Goal: Transaction & Acquisition: Purchase product/service

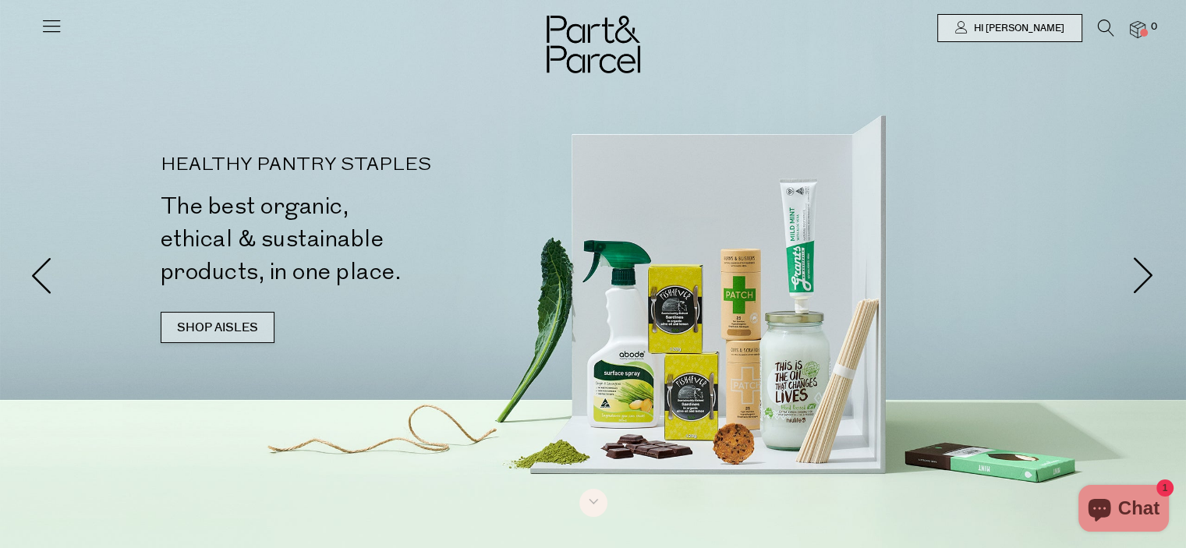
click at [212, 326] on link "SHOP AISLES" at bounding box center [218, 327] width 114 height 31
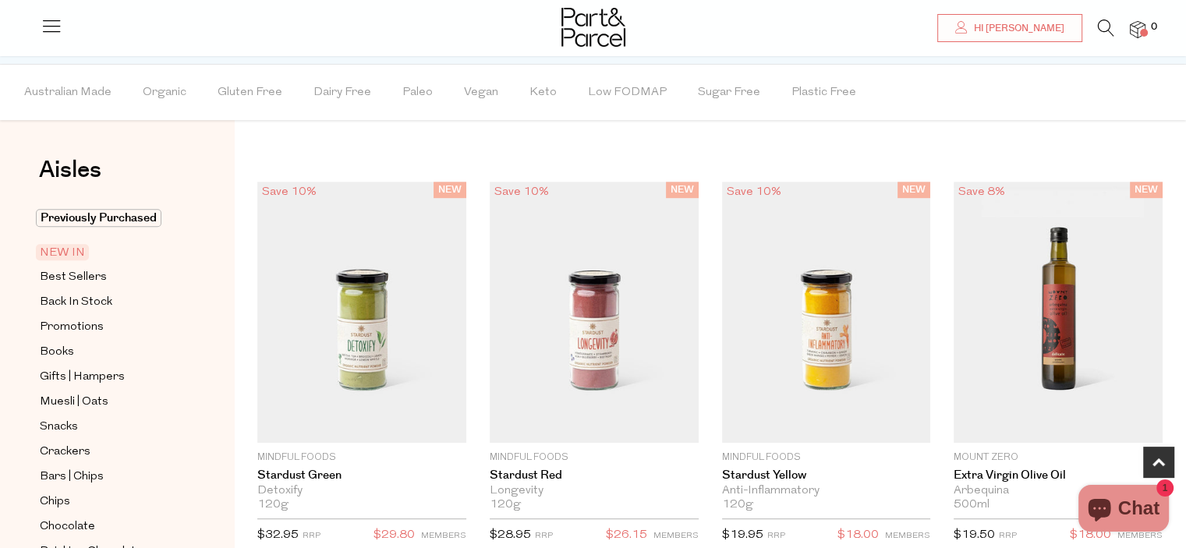
scroll to position [817, 0]
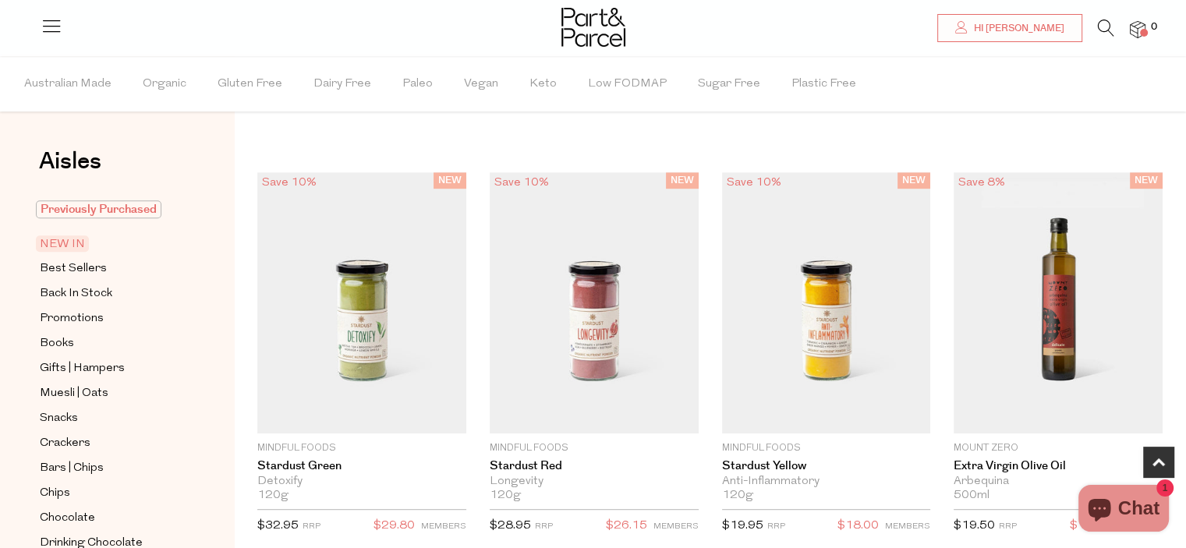
click at [100, 202] on span "Previously Purchased" at bounding box center [99, 209] width 126 height 18
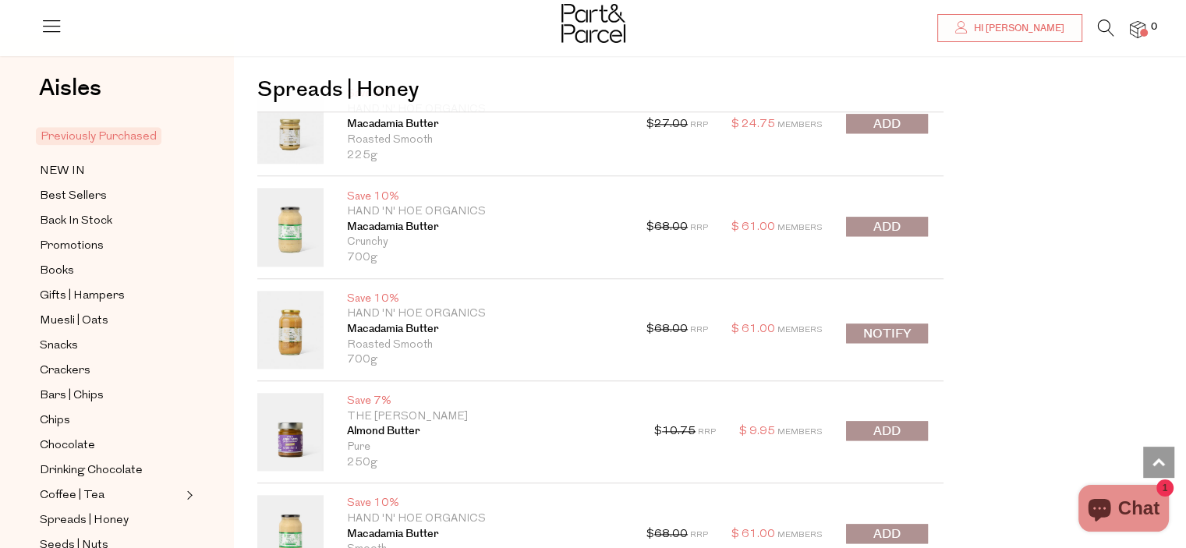
scroll to position [1654, 0]
click at [872, 224] on button "submit" at bounding box center [887, 225] width 82 height 20
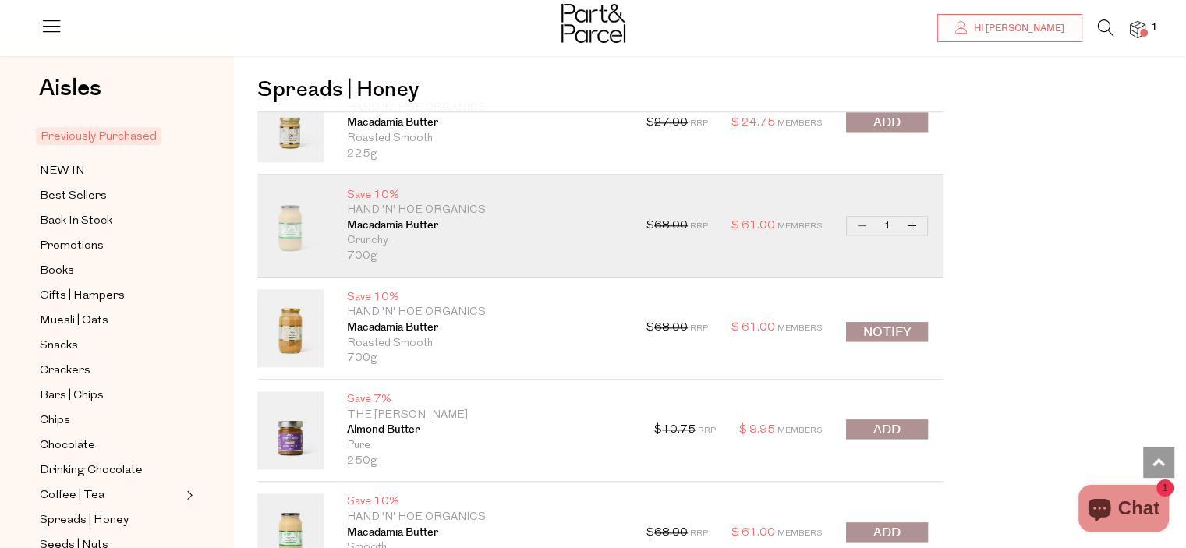
click at [911, 224] on button "Increase Macadamia Butter" at bounding box center [912, 226] width 19 height 18
type input "2"
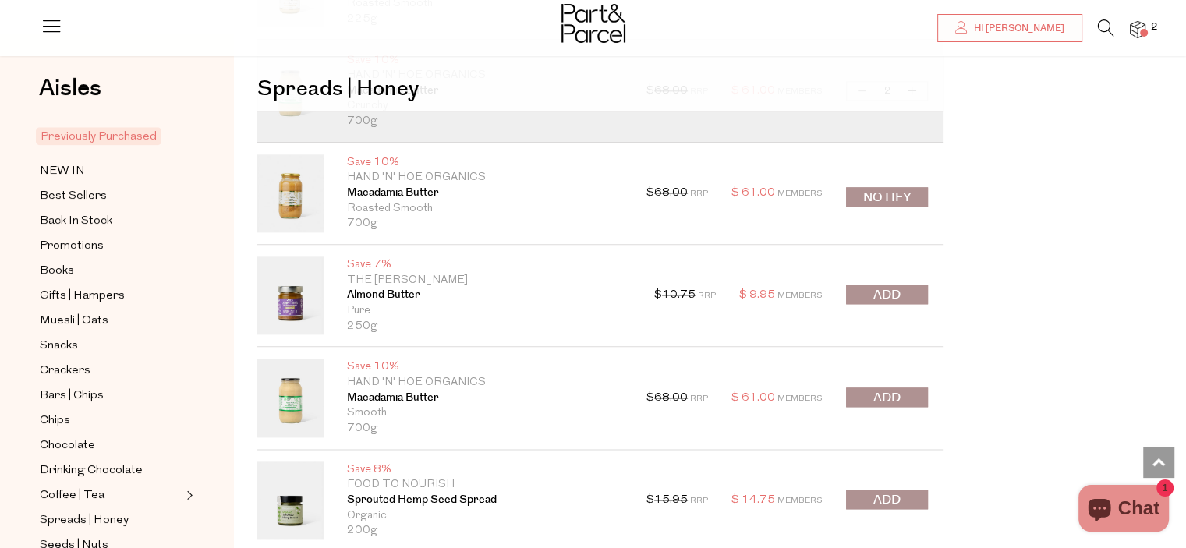
scroll to position [1810, 0]
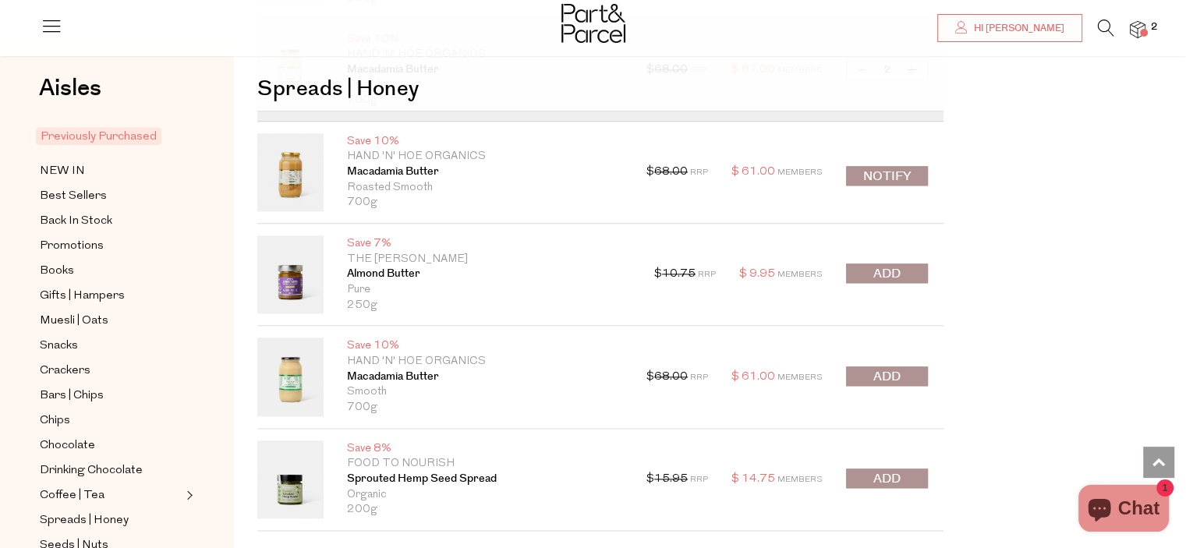
click at [880, 271] on span "submit" at bounding box center [887, 274] width 27 height 18
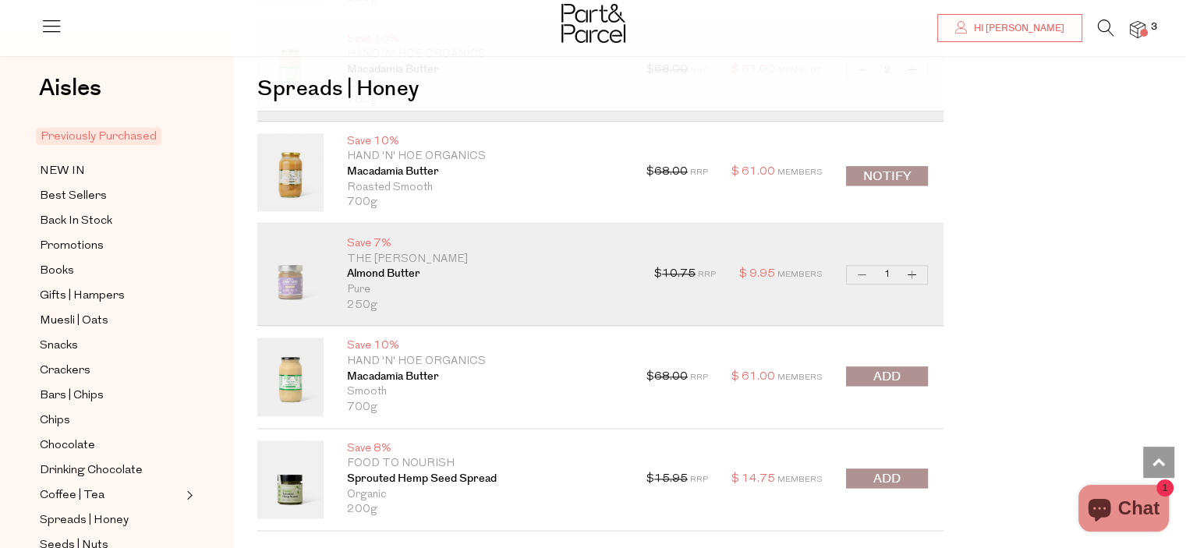
click at [915, 273] on button "Increase Almond Butter" at bounding box center [912, 275] width 19 height 18
type input "2"
click at [915, 273] on button "Increase Almond Butter" at bounding box center [912, 275] width 19 height 18
type input "3"
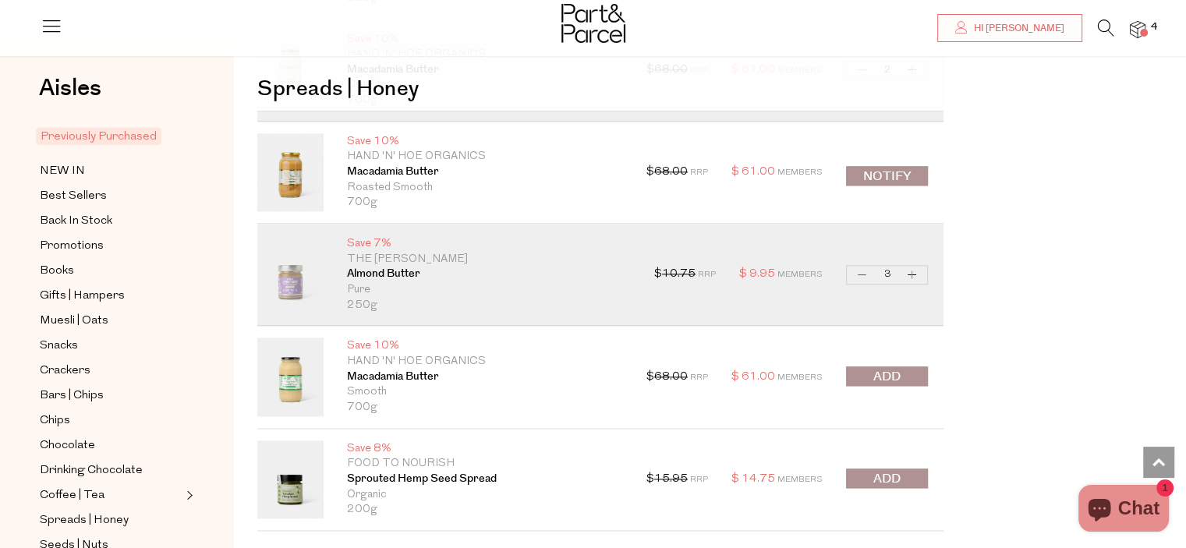
type input "3"
click at [915, 273] on button "Increase Almond Butter" at bounding box center [912, 275] width 19 height 18
type input "4"
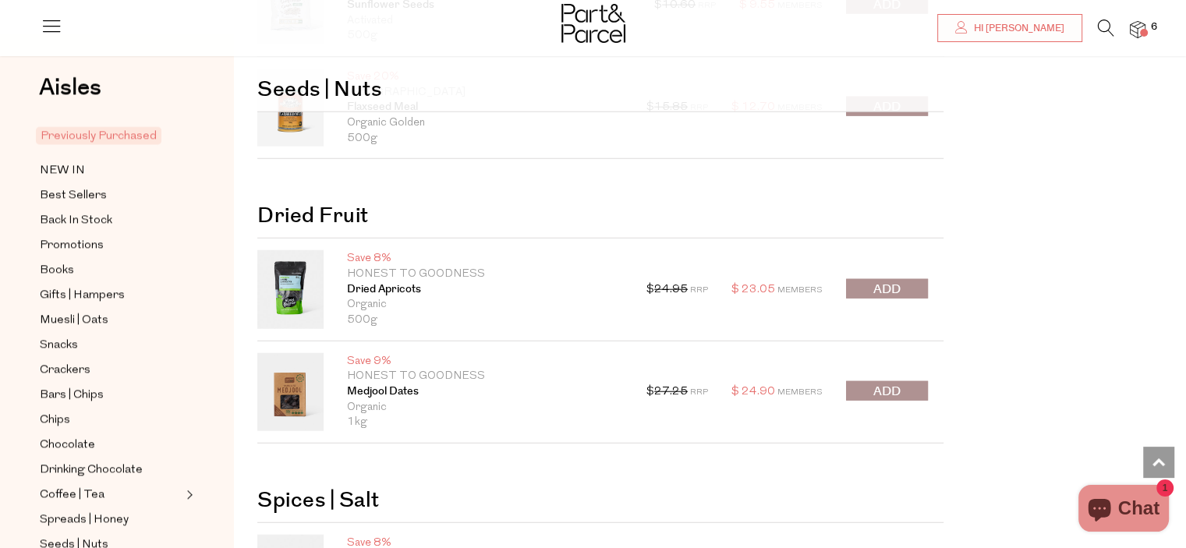
scroll to position [3900, 0]
click at [908, 278] on button "submit" at bounding box center [887, 288] width 82 height 20
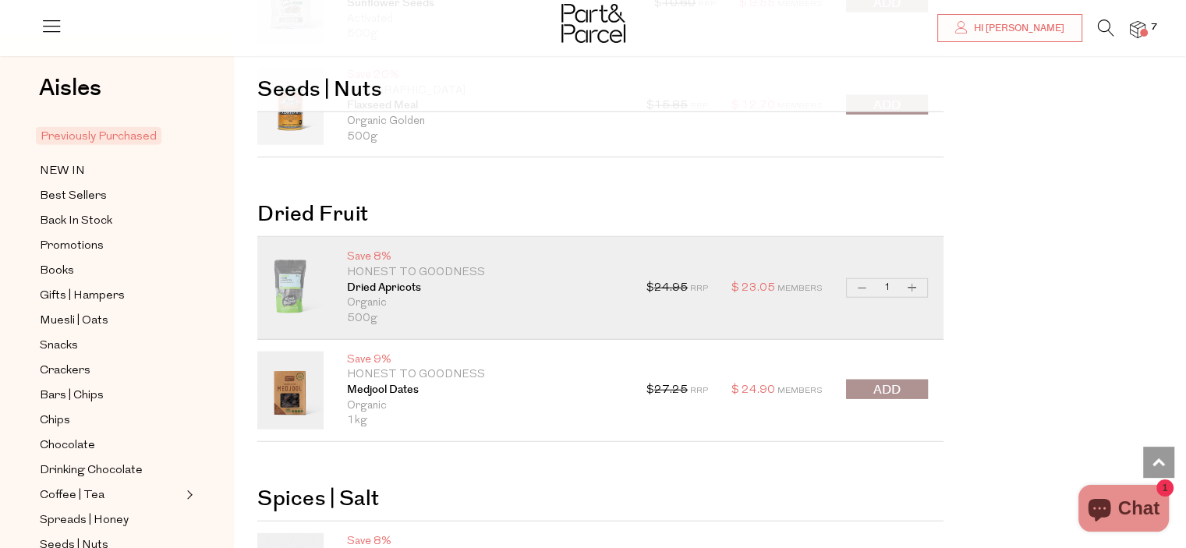
click at [911, 283] on button "Increase Dried Apricots" at bounding box center [912, 288] width 19 height 18
type input "2"
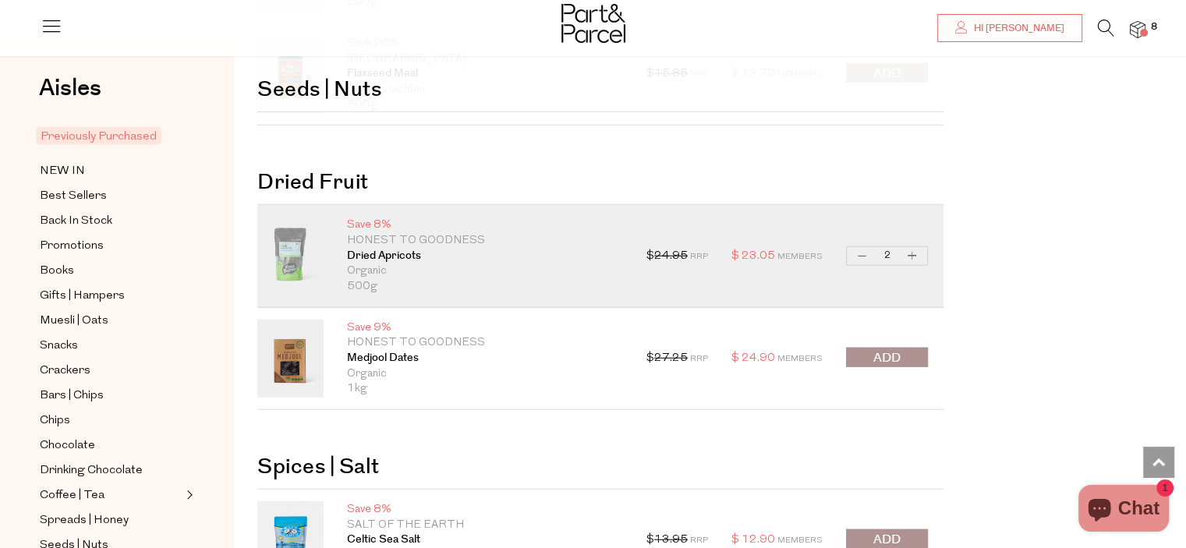
scroll to position [3963, 0]
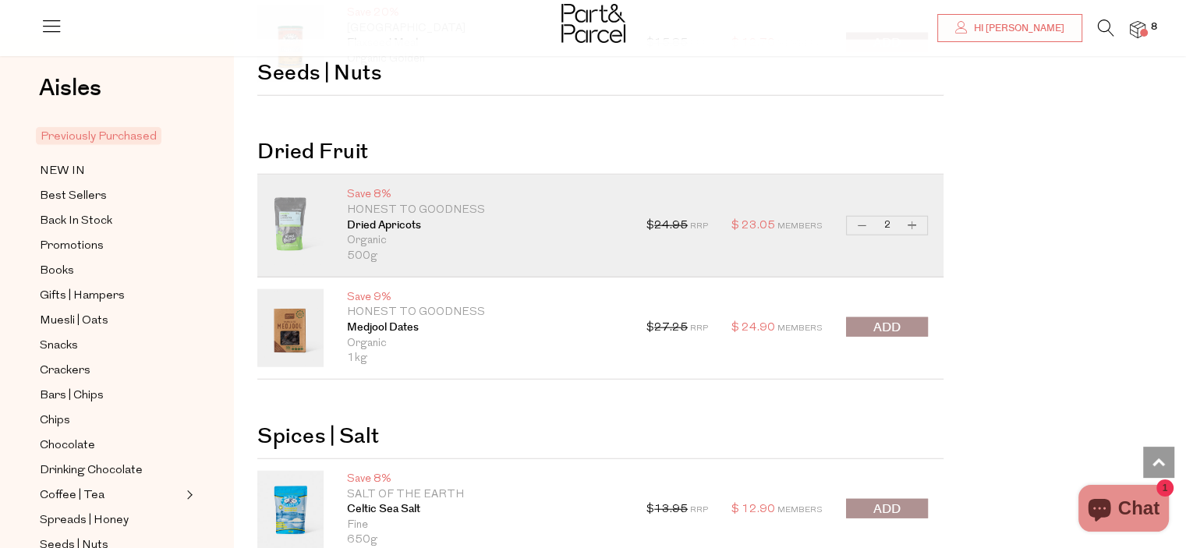
click at [894, 321] on span "submit" at bounding box center [887, 328] width 27 height 18
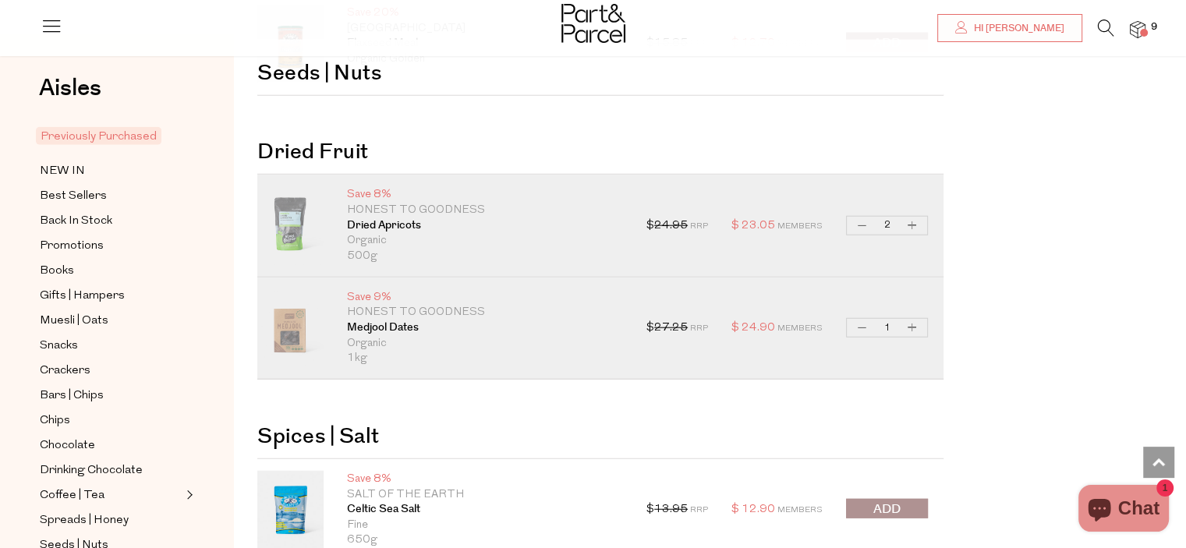
click at [910, 324] on button "Increase Medjool Dates" at bounding box center [912, 328] width 19 height 18
type input "2"
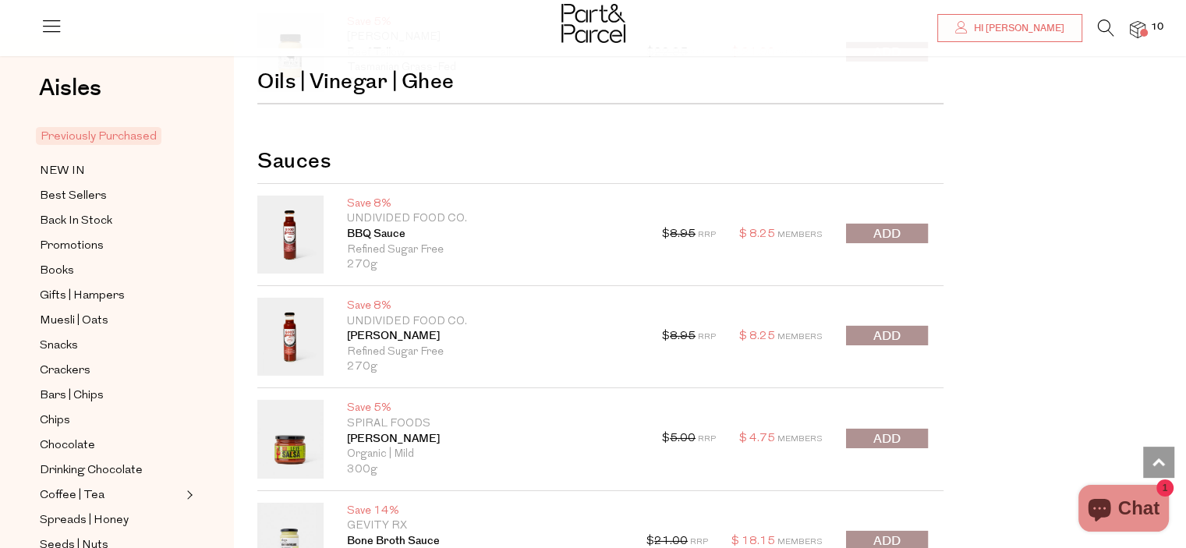
scroll to position [5117, 0]
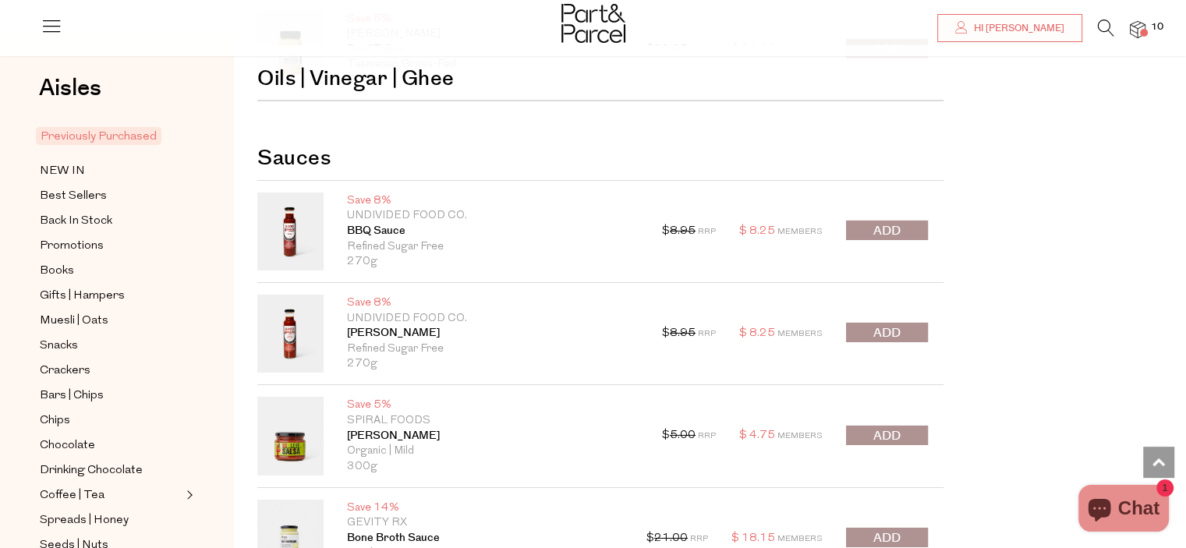
click at [884, 324] on span "submit" at bounding box center [887, 333] width 27 height 18
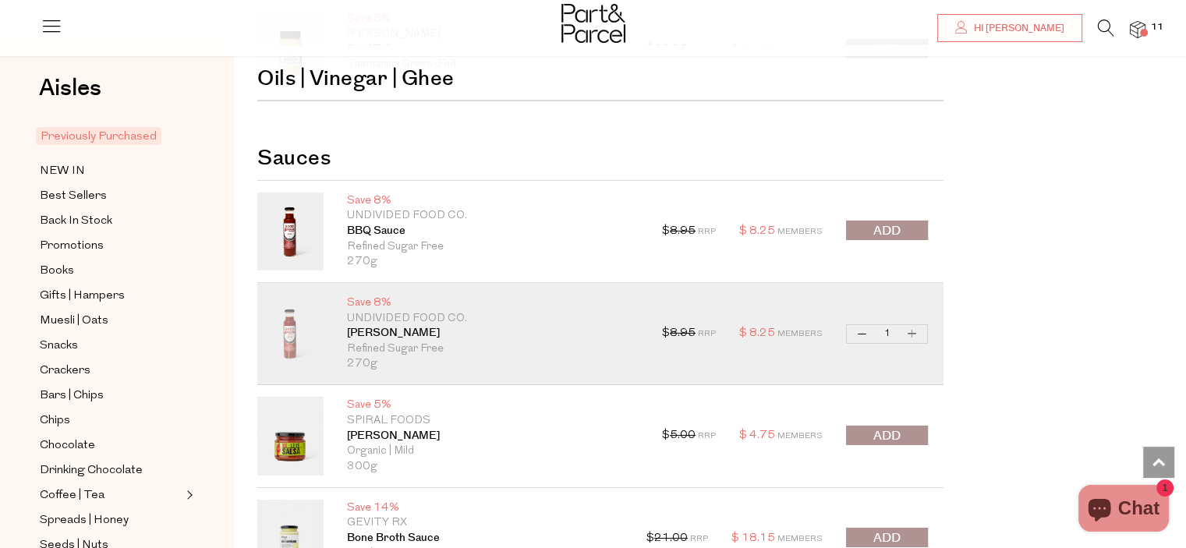
click at [916, 325] on button "Increase Tomato Ketchup" at bounding box center [912, 334] width 19 height 18
type input "2"
click at [916, 325] on button "Increase Tomato Ketchup" at bounding box center [912, 334] width 19 height 18
type input "3"
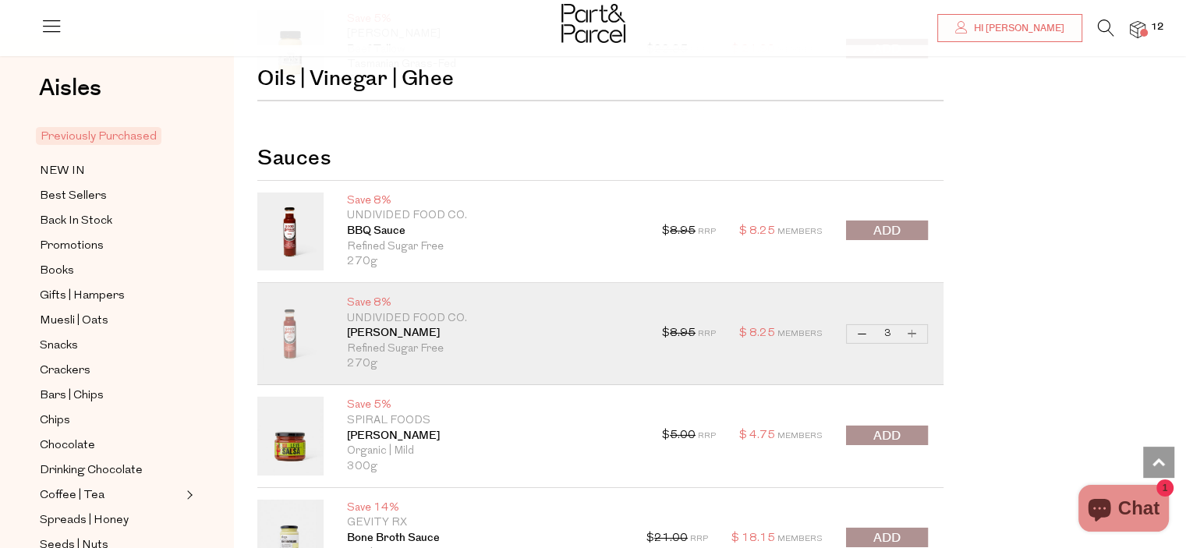
type input "3"
click at [916, 325] on button "Increase Tomato Ketchup" at bounding box center [912, 334] width 19 height 18
type input "4"
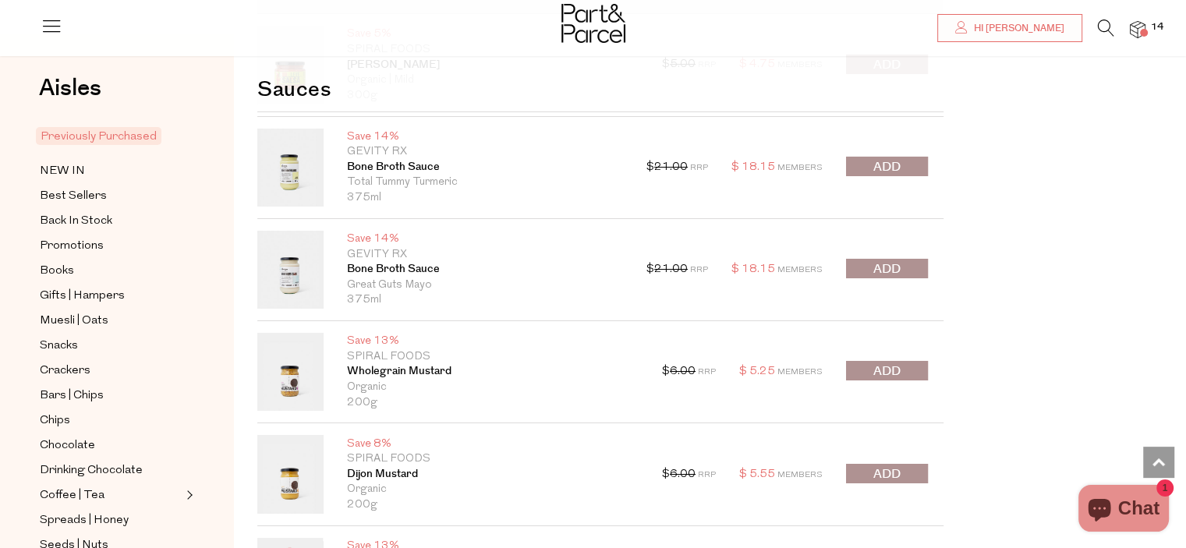
scroll to position [5491, 0]
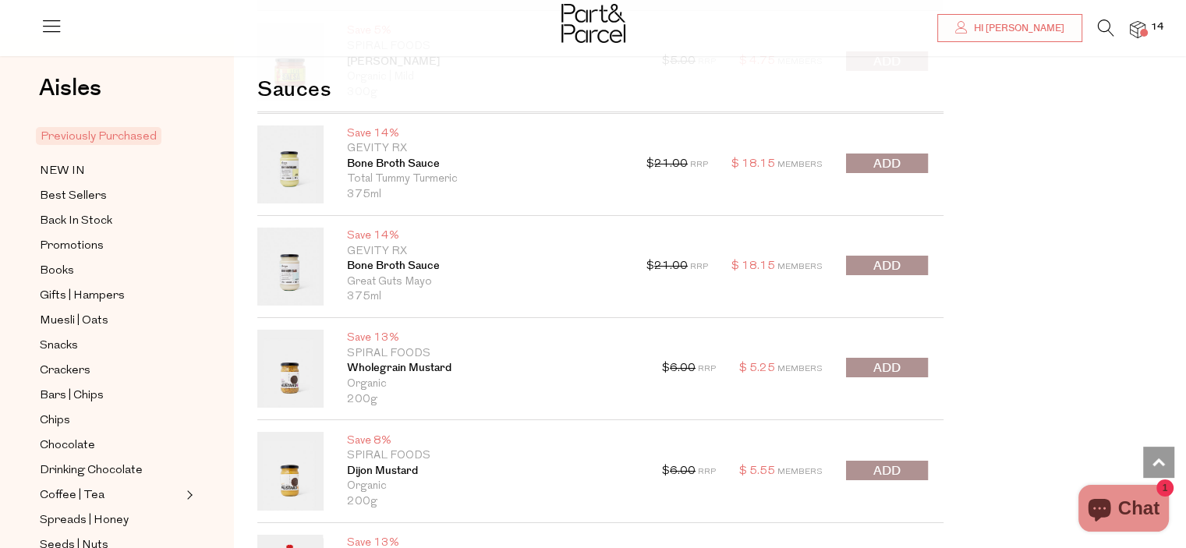
click at [895, 263] on span "submit" at bounding box center [887, 266] width 27 height 18
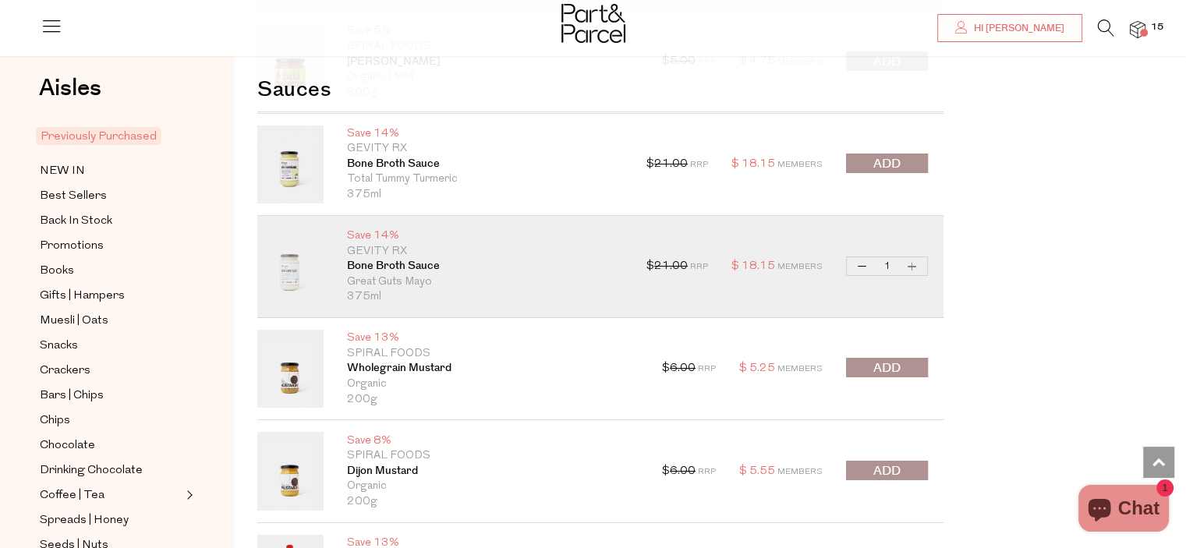
click at [915, 257] on button "Increase Bone Broth Sauce" at bounding box center [912, 266] width 19 height 18
type input "2"
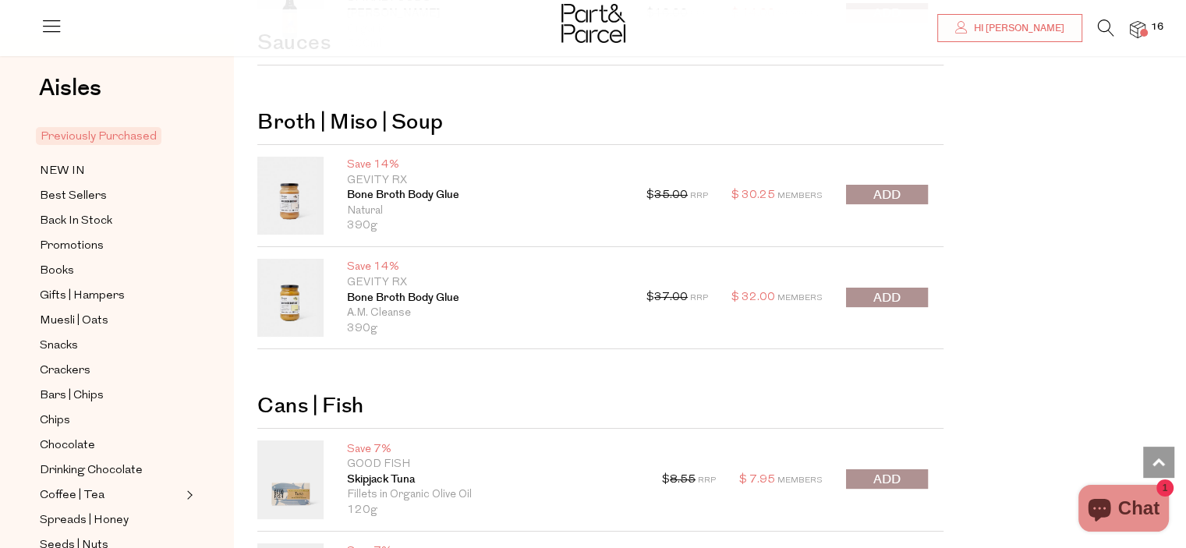
scroll to position [6053, 0]
click at [880, 288] on span "submit" at bounding box center [887, 297] width 27 height 18
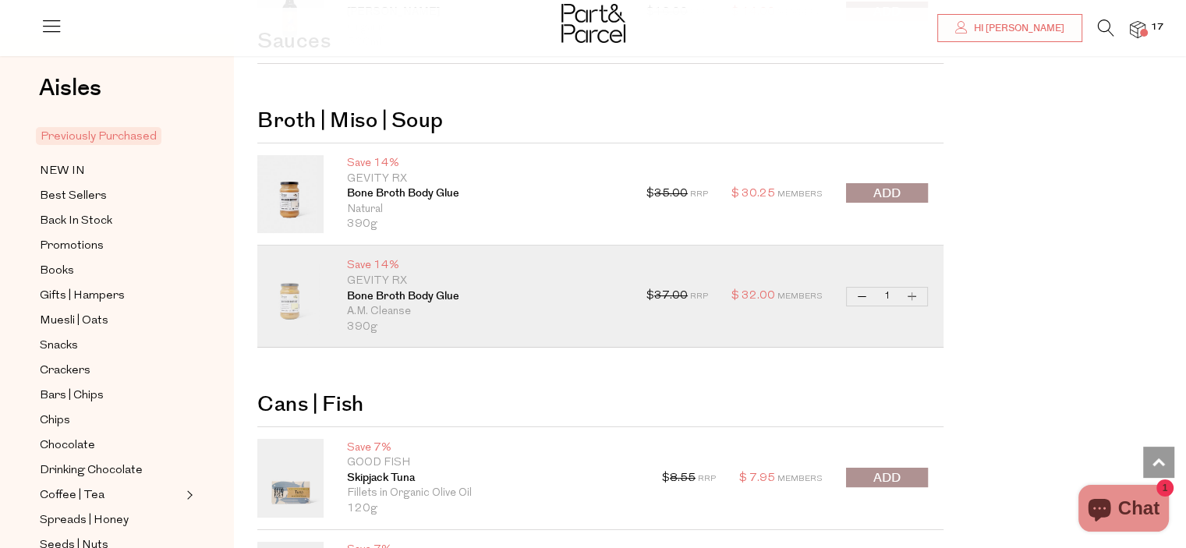
click at [914, 289] on button "Increase Bone Broth Body Glue" at bounding box center [912, 297] width 19 height 18
type input "2"
click at [914, 289] on button "Increase Bone Broth Body Glue" at bounding box center [912, 297] width 19 height 18
type input "3"
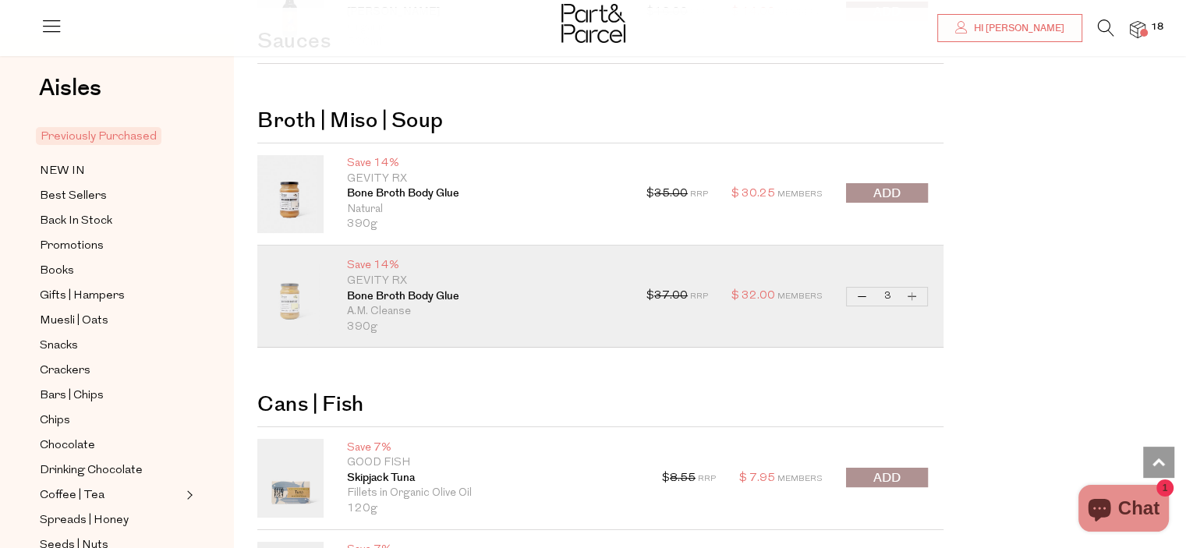
type input "3"
click at [913, 288] on button "Increase Bone Broth Body Glue" at bounding box center [912, 297] width 19 height 18
type input "4"
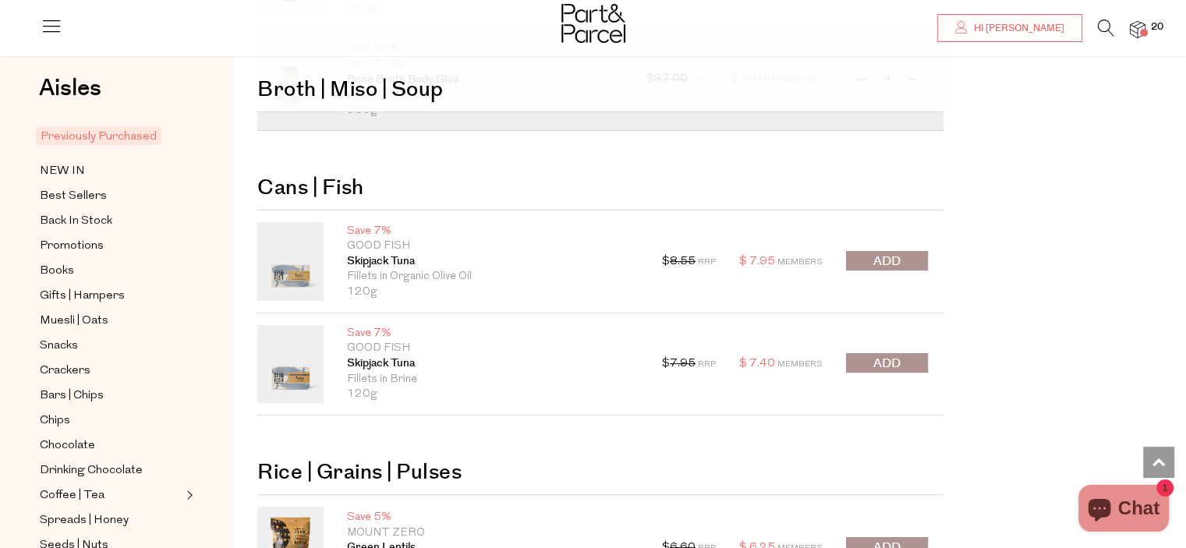
scroll to position [6271, 0]
click at [893, 353] on span "submit" at bounding box center [887, 362] width 27 height 18
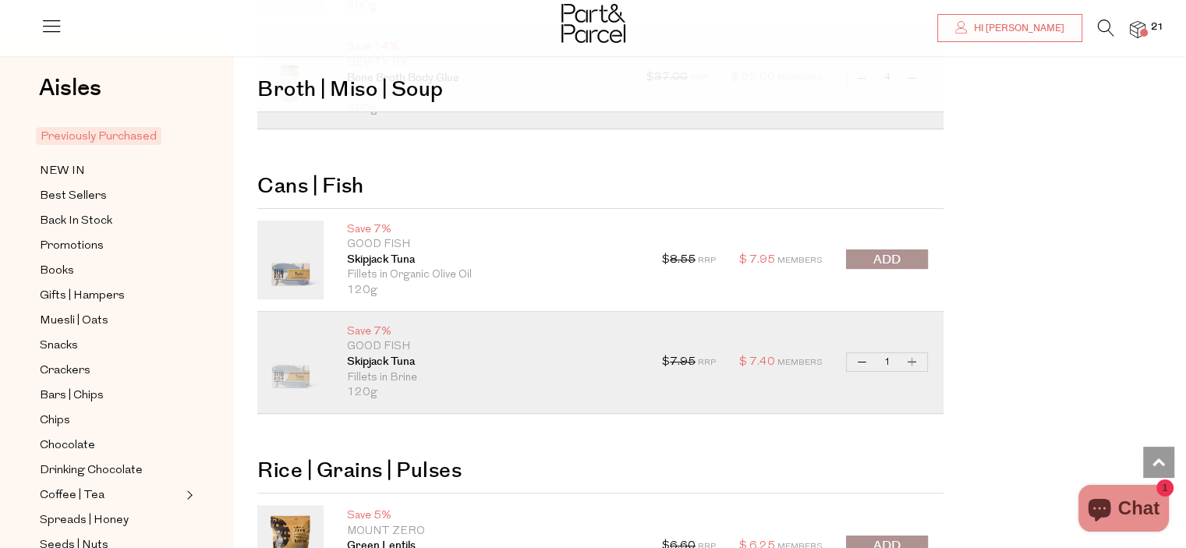
click at [914, 353] on button "Increase Skipjack Tuna" at bounding box center [912, 362] width 19 height 18
type input "2"
click at [914, 353] on button "Increase Skipjack Tuna" at bounding box center [912, 362] width 19 height 18
type input "3"
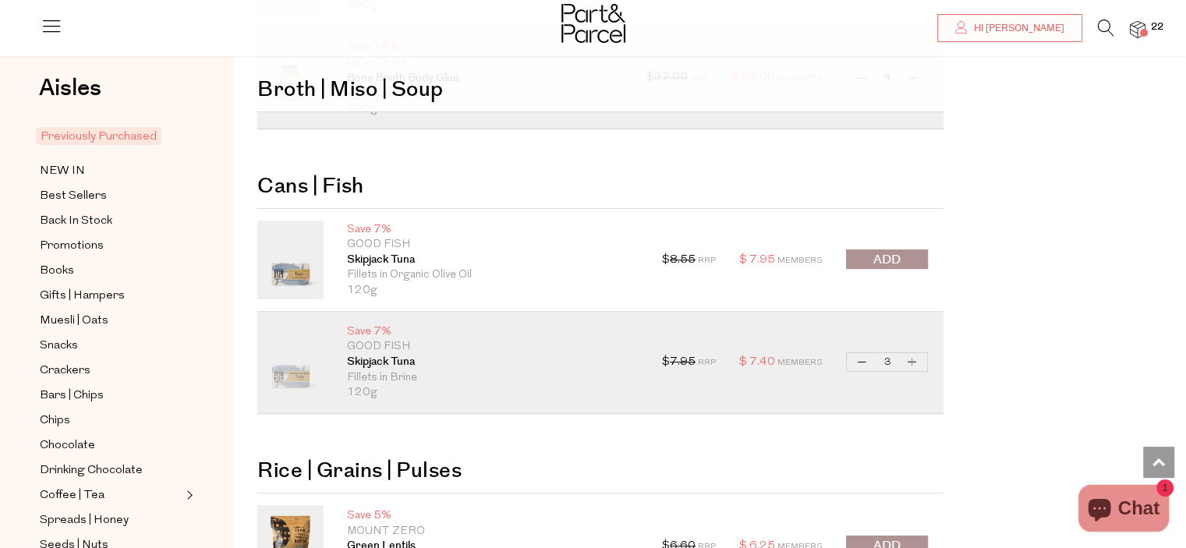
type input "3"
click at [914, 353] on button "Increase Skipjack Tuna" at bounding box center [912, 362] width 19 height 18
type input "4"
click at [914, 353] on button "Increase Skipjack Tuna" at bounding box center [912, 362] width 19 height 18
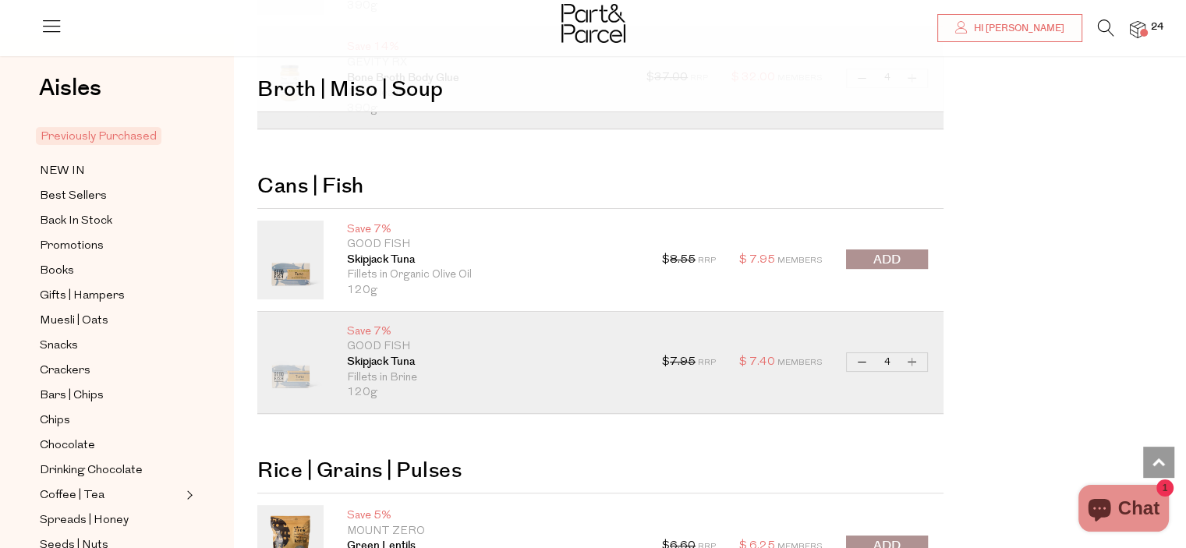
type input "5"
click at [914, 353] on button "Increase Skipjack Tuna" at bounding box center [912, 362] width 19 height 18
type input "6"
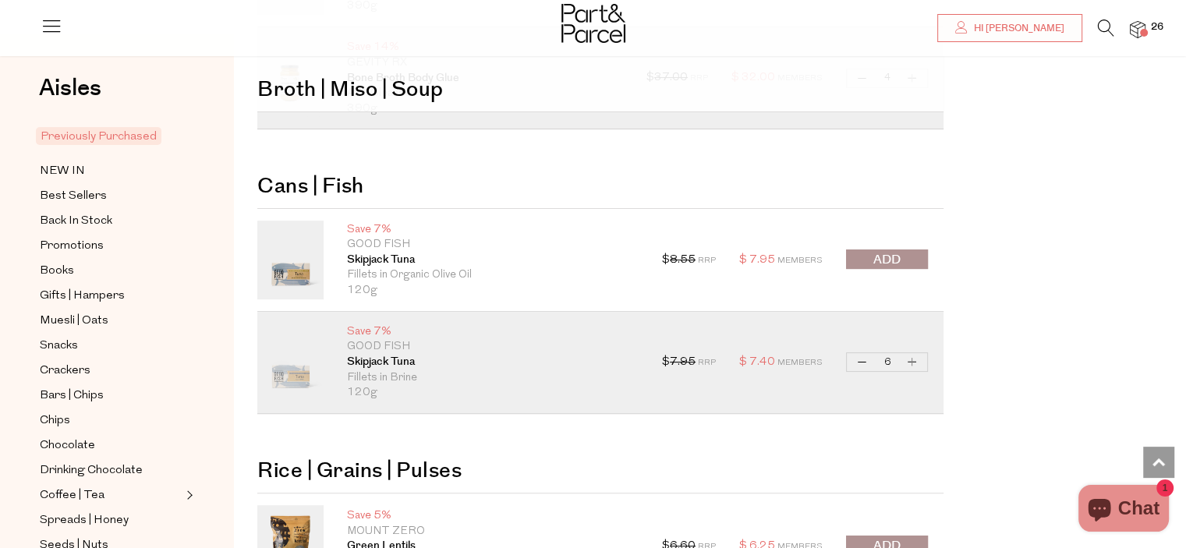
click at [914, 353] on button "Increase Skipjack Tuna" at bounding box center [912, 362] width 19 height 18
type input "7"
click at [914, 353] on button "Increase Skipjack Tuna" at bounding box center [912, 362] width 19 height 18
type input "8"
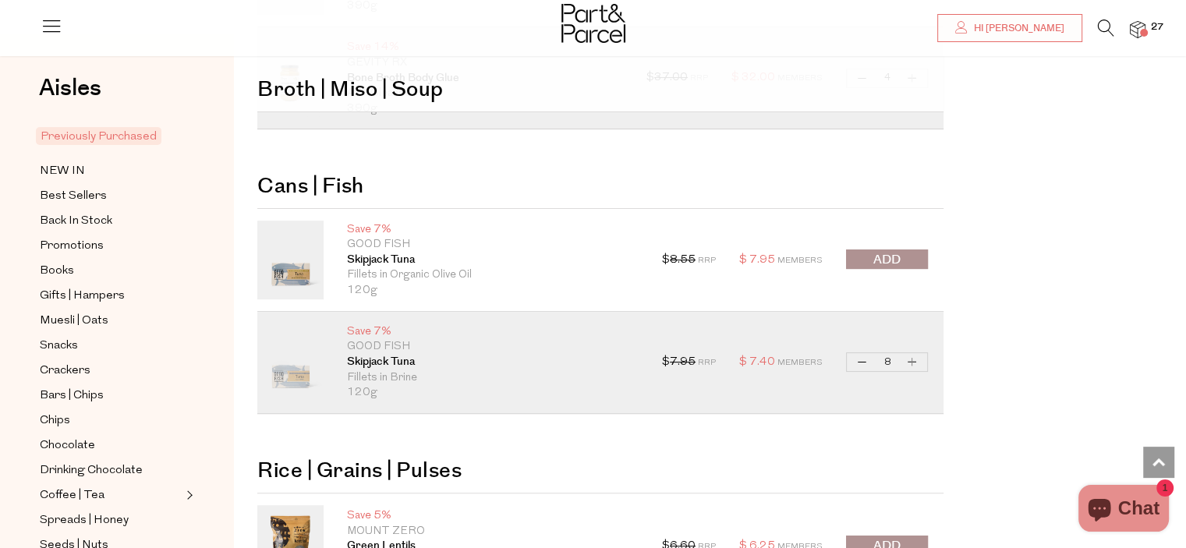
type input "8"
click at [914, 353] on button "Increase Skipjack Tuna" at bounding box center [912, 362] width 19 height 18
type input "9"
click at [914, 353] on button "Increase Skipjack Tuna" at bounding box center [912, 362] width 19 height 18
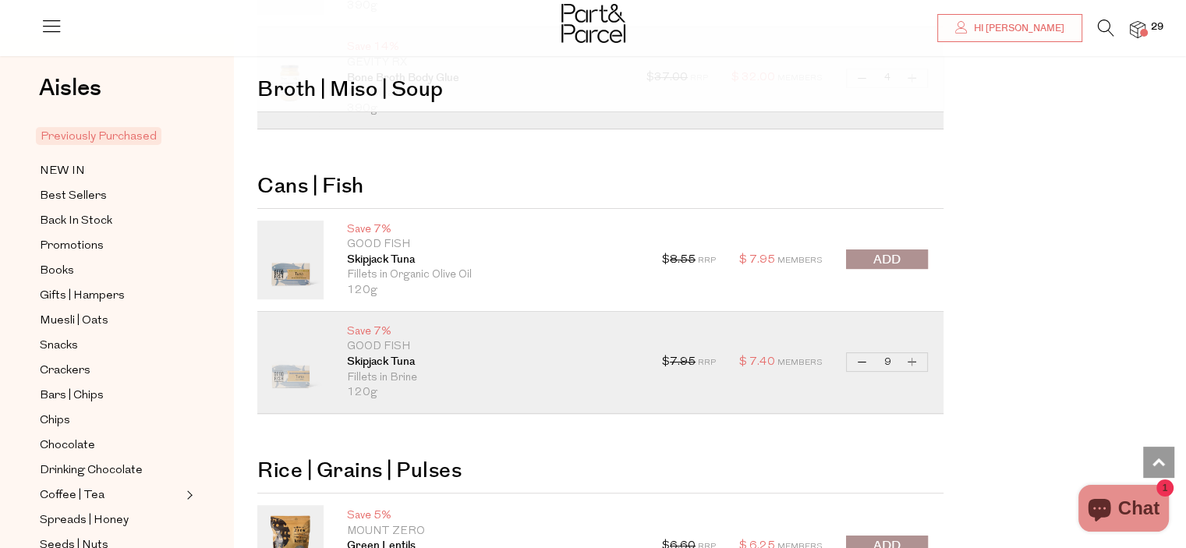
type input "10"
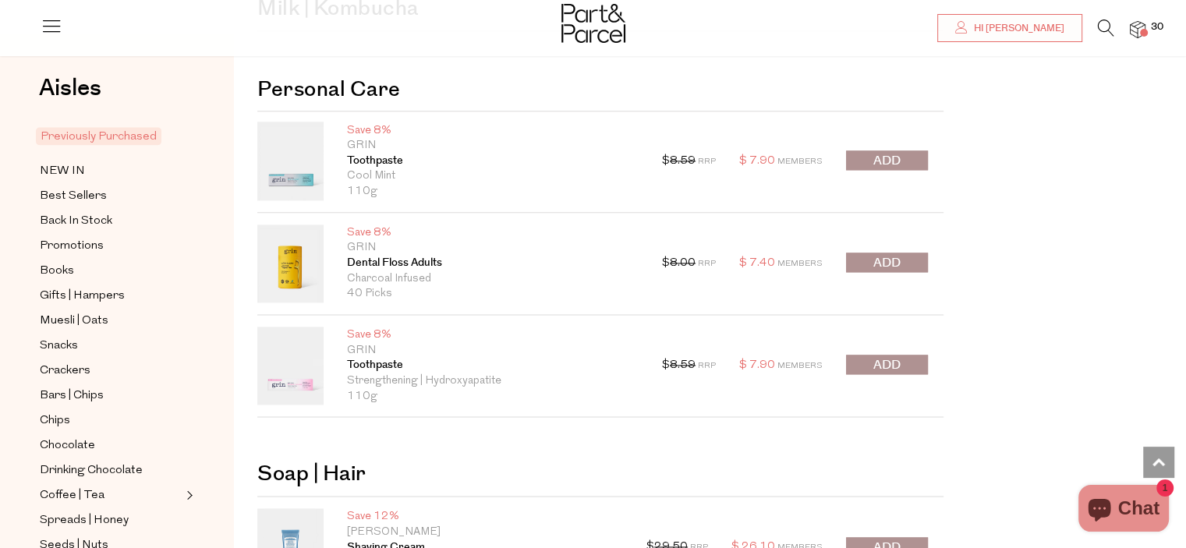
scroll to position [7925, 0]
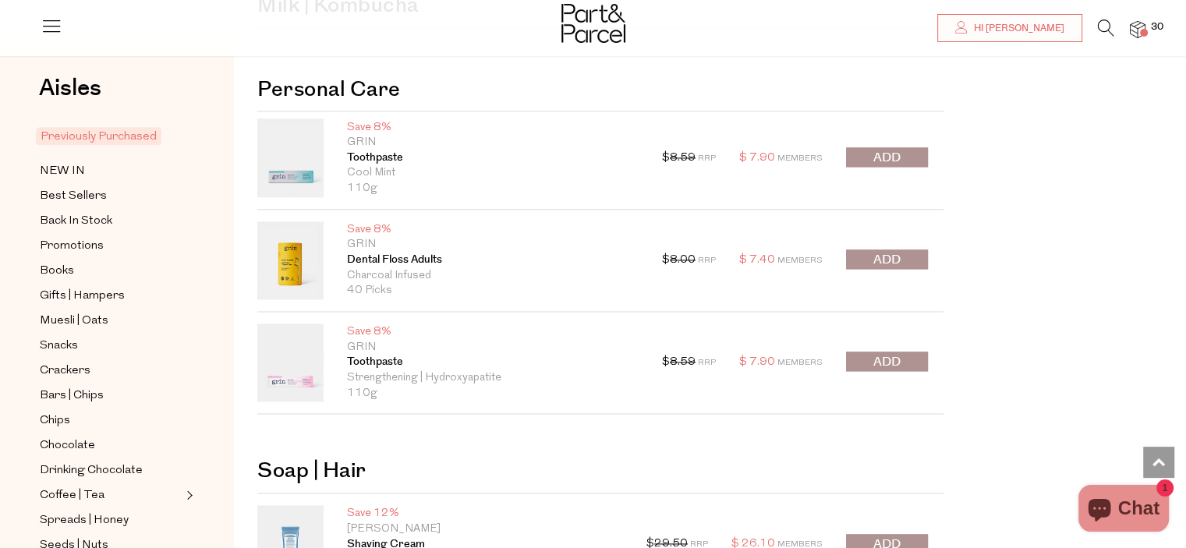
click at [896, 251] on span "submit" at bounding box center [887, 260] width 27 height 18
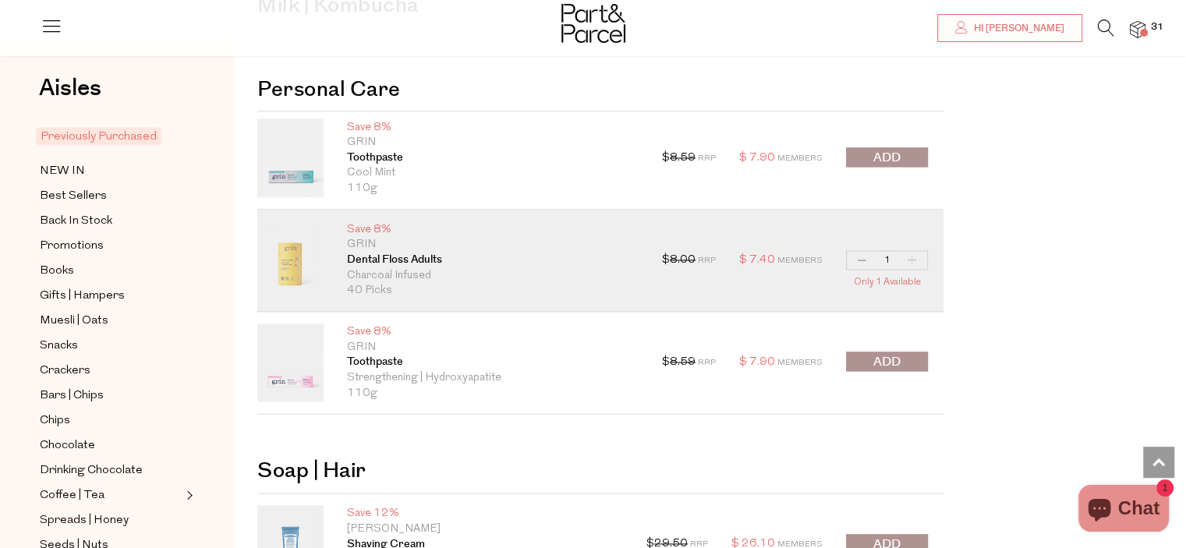
click at [880, 353] on span "submit" at bounding box center [887, 362] width 27 height 18
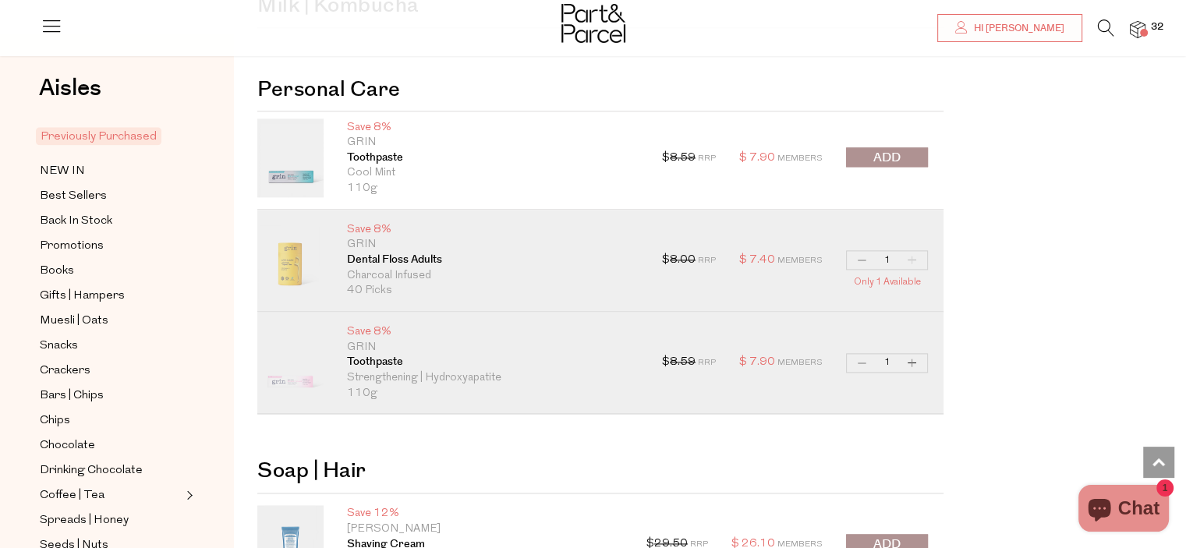
click at [910, 354] on button "Increase Toothpaste" at bounding box center [912, 363] width 19 height 18
type input "2"
click at [910, 354] on button "Increase Toothpaste" at bounding box center [912, 363] width 19 height 18
type input "3"
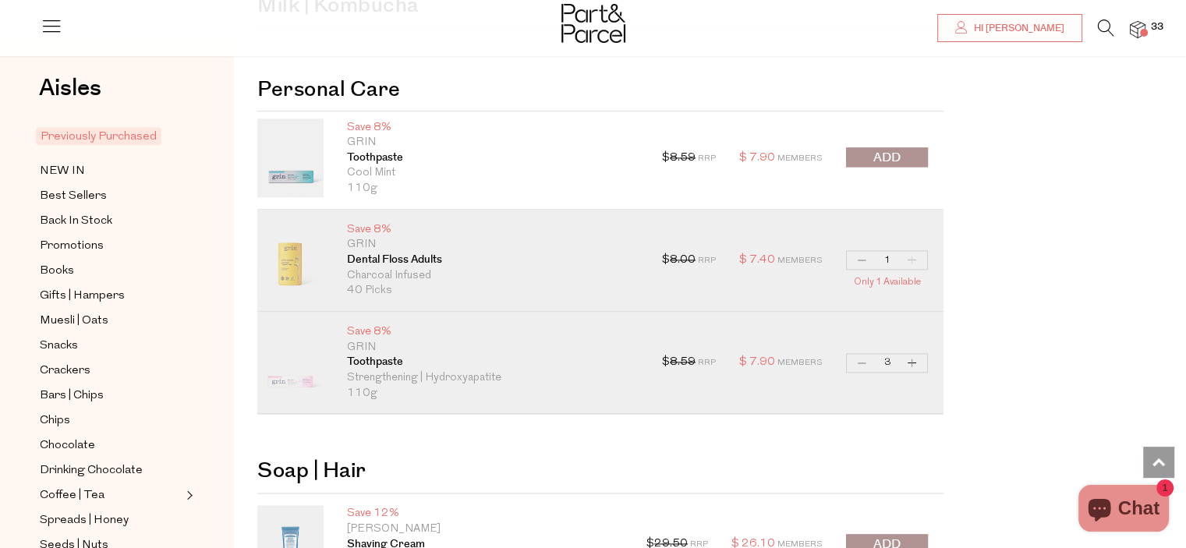
type input "3"
click at [910, 354] on button "Increase Toothpaste" at bounding box center [912, 363] width 19 height 18
type input "4"
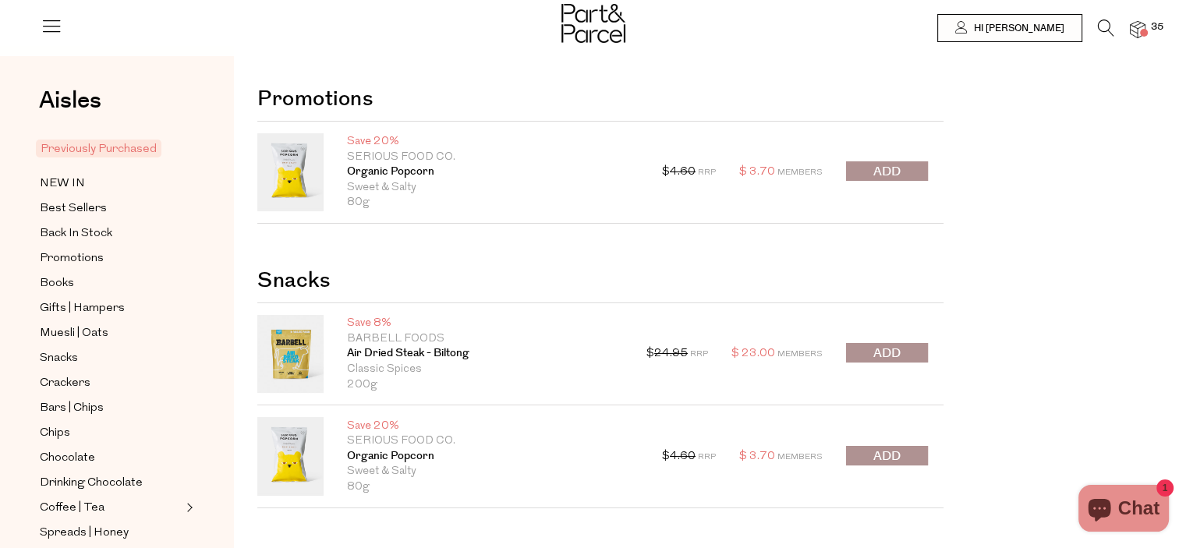
scroll to position [0, 0]
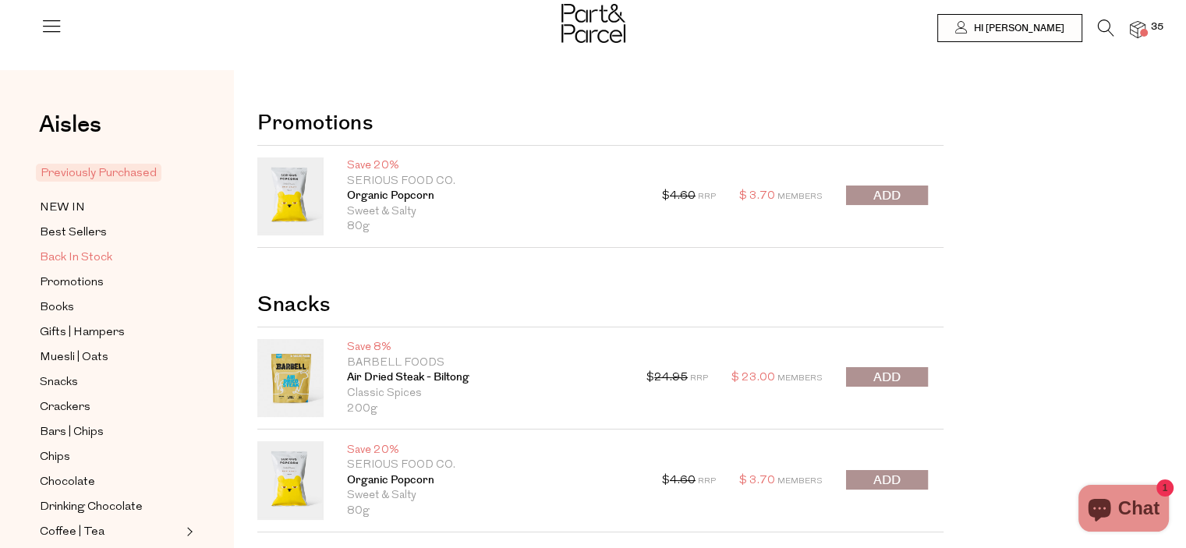
click at [84, 259] on span "Back In Stock" at bounding box center [76, 258] width 73 height 19
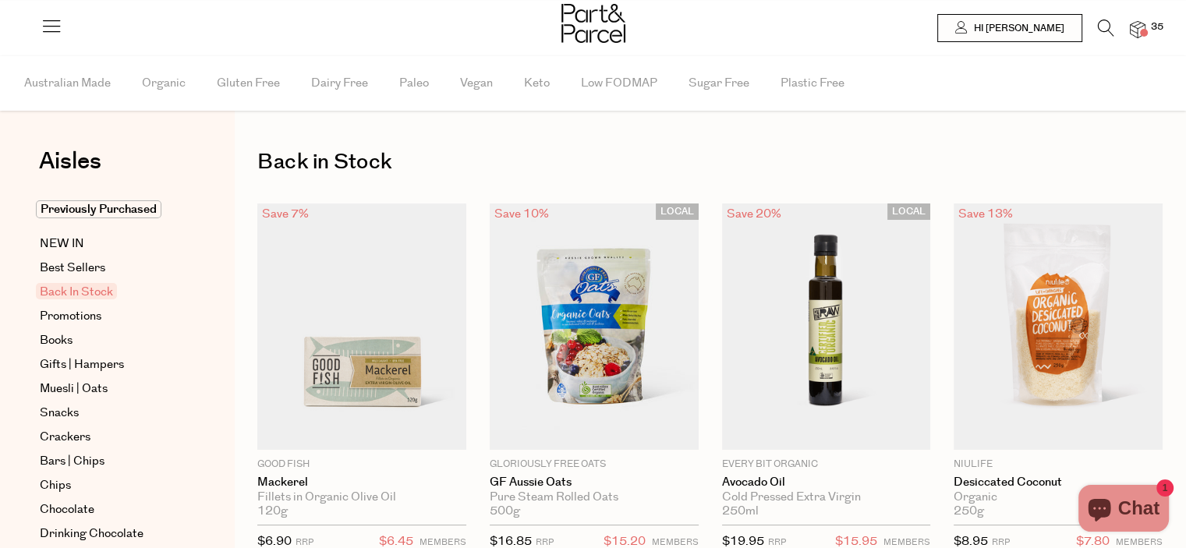
click at [749, 93] on li "Sugar Free" at bounding box center [735, 83] width 92 height 55
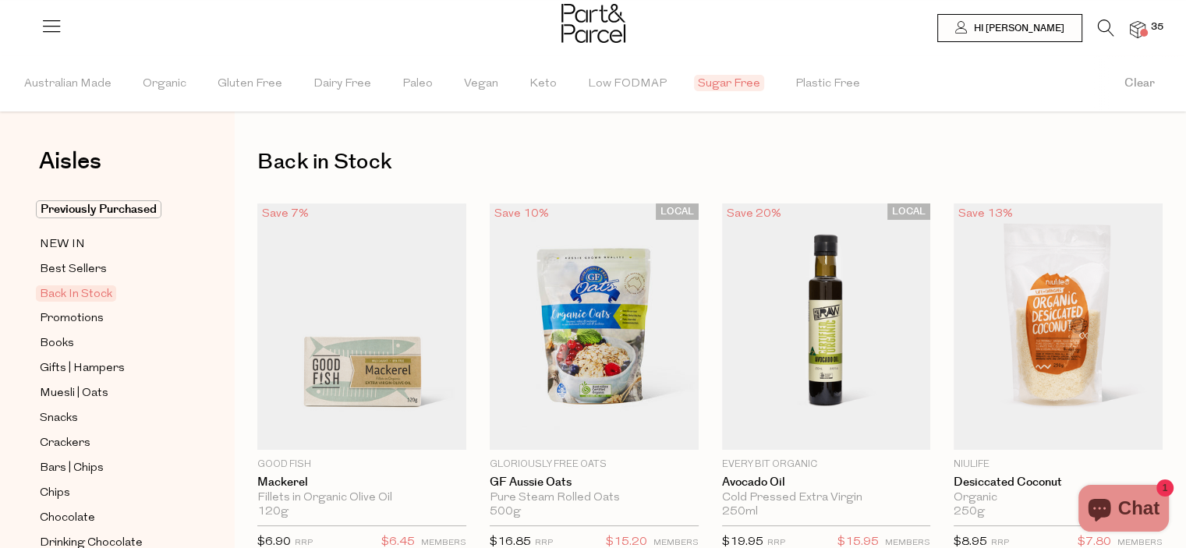
click at [1142, 24] on img at bounding box center [1138, 30] width 16 height 18
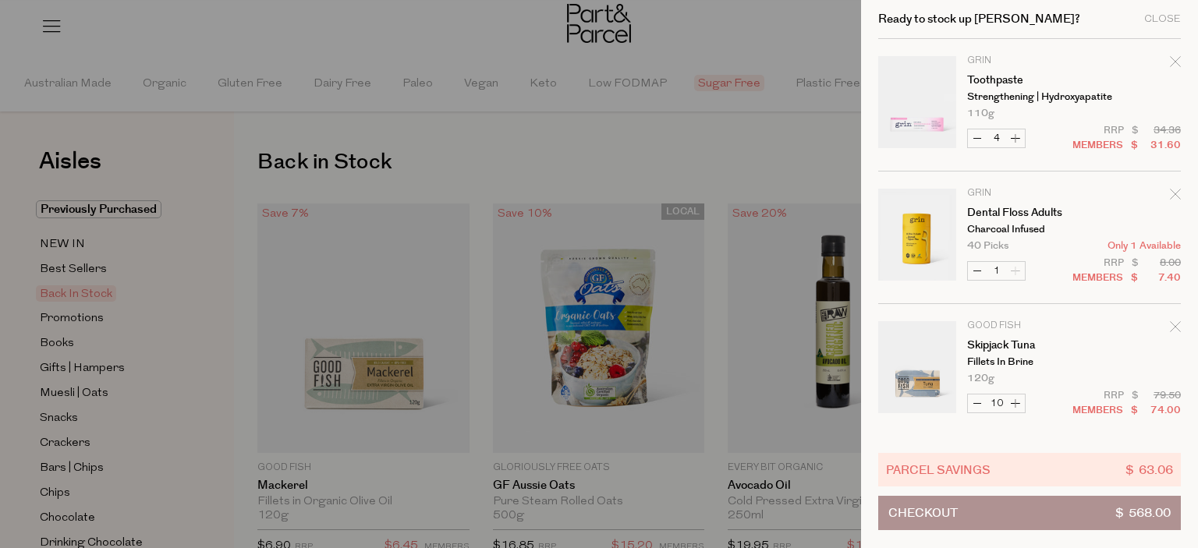
click at [1040, 513] on button "Checkout $ 568.00" at bounding box center [1029, 513] width 303 height 34
